Goal: Check status: Check status

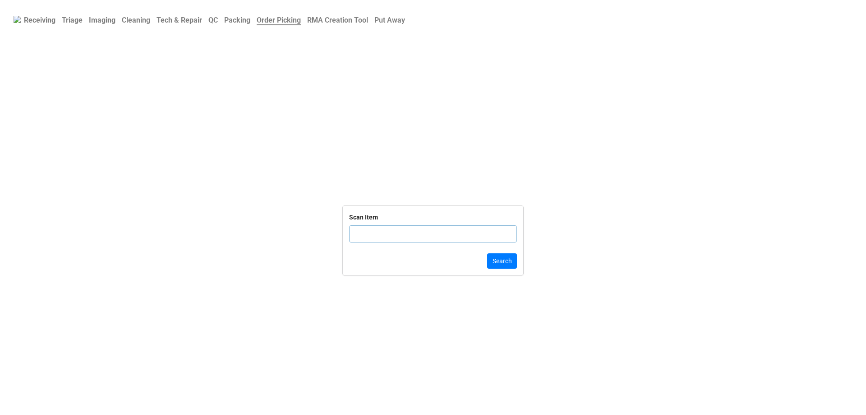
click at [51, 22] on b "Receiving" at bounding box center [40, 20] width 32 height 9
click at [406, 236] on input "text" at bounding box center [433, 233] width 168 height 17
paste input "TRD-0000036801"
type input "TRD-0000036801"
click button "Submit" at bounding box center [502, 260] width 30 height 15
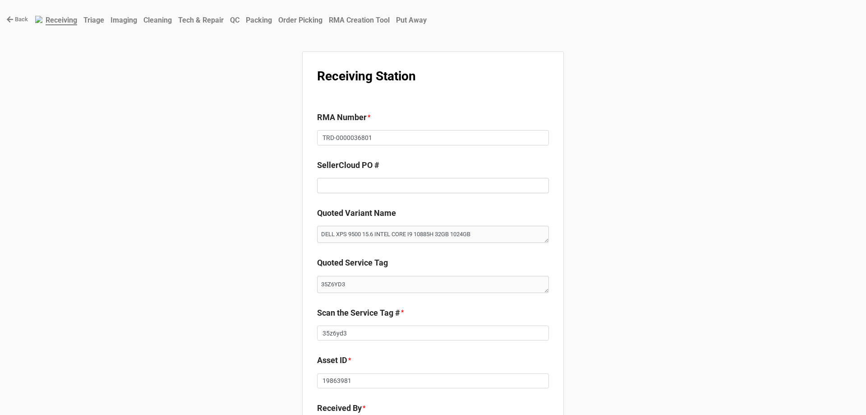
type textarea "x"
